Goal: Task Accomplishment & Management: Use online tool/utility

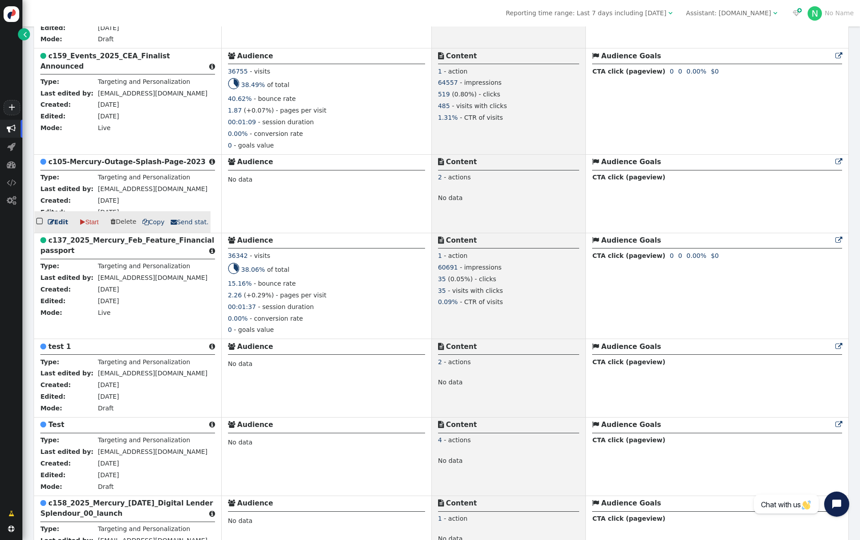
scroll to position [484, 0]
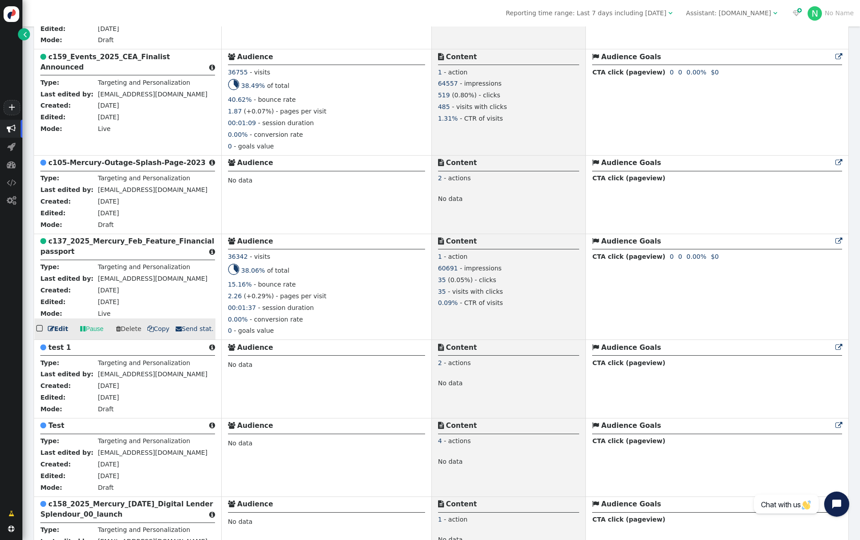
click at [171, 244] on b "c137_2025_Mercury_Feb_Feature_Financial passport" at bounding box center [127, 246] width 174 height 18
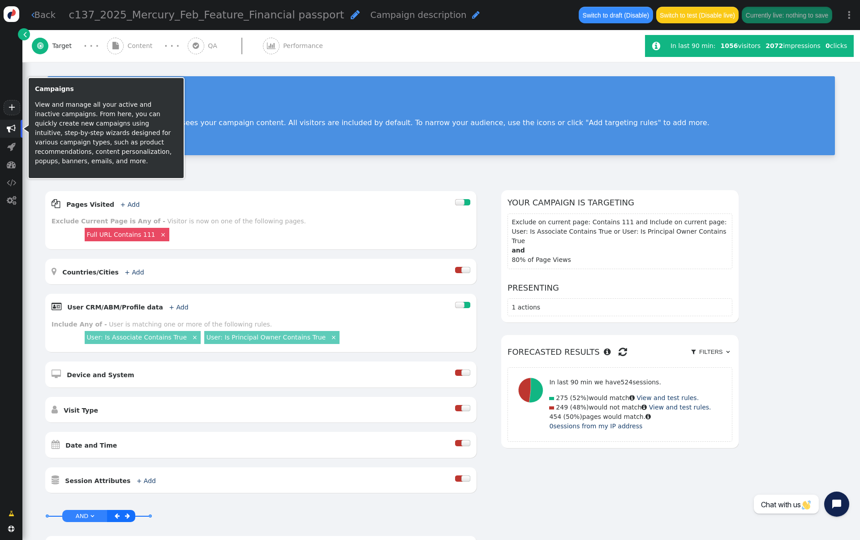
click at [12, 124] on span "" at bounding box center [11, 128] width 9 height 9
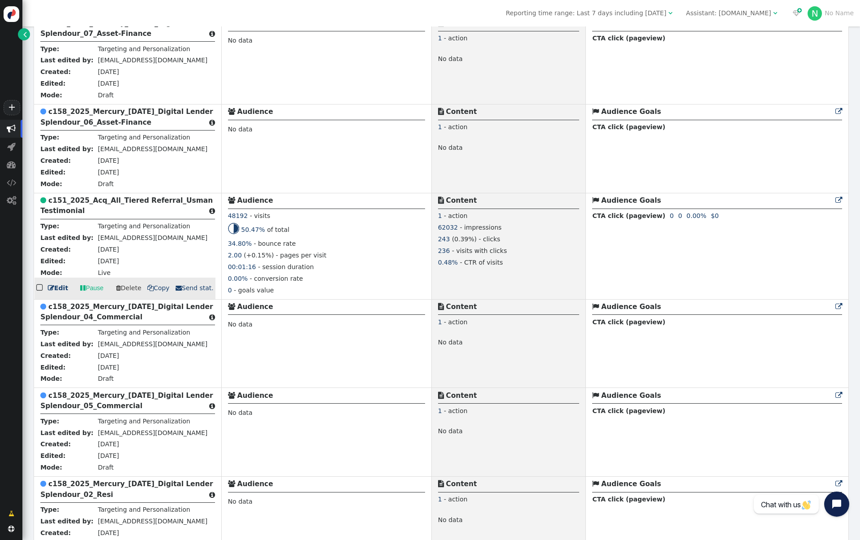
scroll to position [1143, 0]
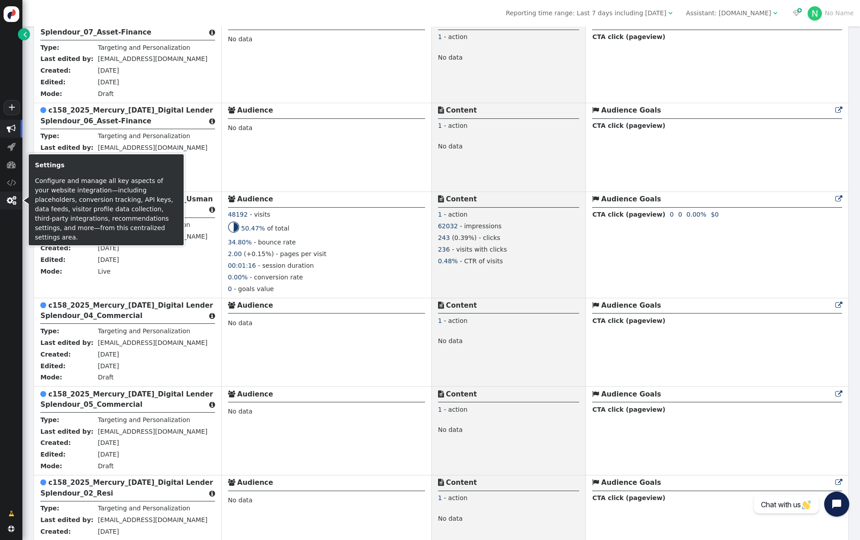
click at [9, 199] on span "" at bounding box center [11, 200] width 9 height 9
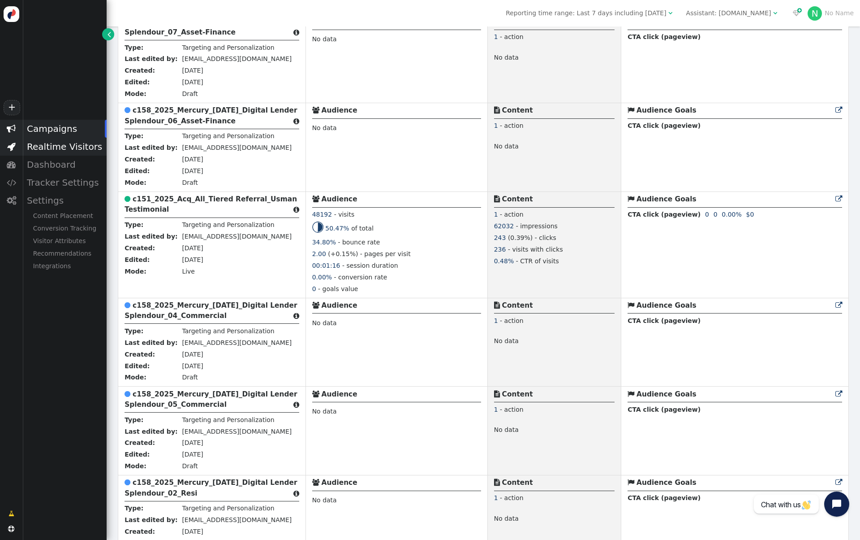
click at [76, 150] on div "Realtime Visitors" at bounding box center [64, 147] width 84 height 18
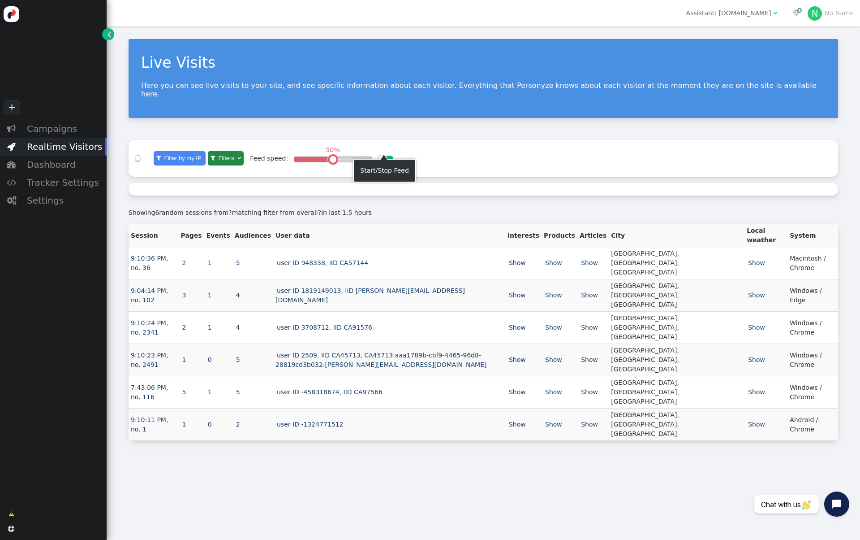
click at [388, 156] on div at bounding box center [389, 159] width 8 height 6
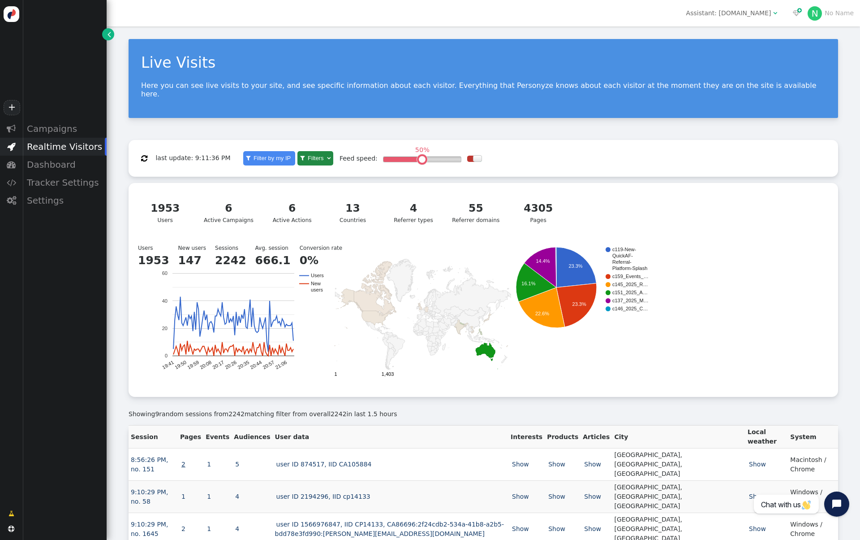
click at [187, 460] on link "2" at bounding box center [183, 463] width 7 height 7
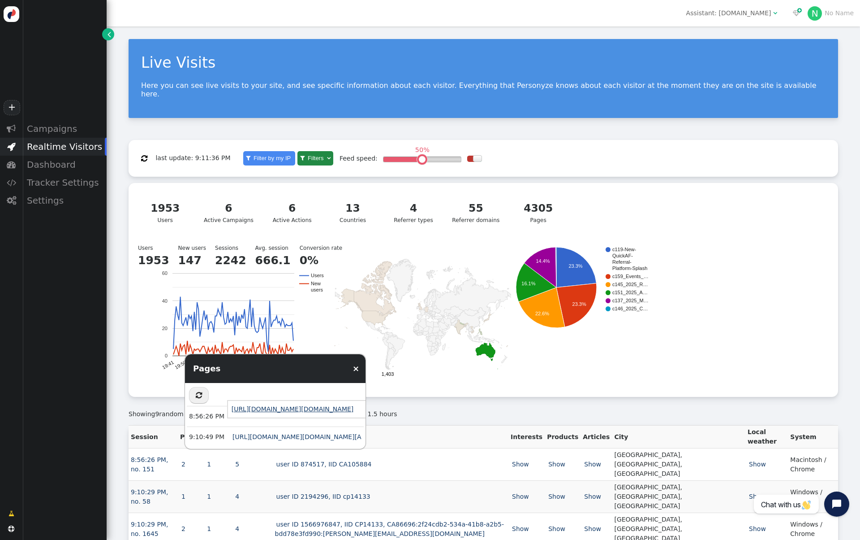
click at [264, 410] on link "[URL][DOMAIN_NAME][DOMAIN_NAME]" at bounding box center [293, 408] width 122 height 7
